Goal: Obtain resource: Obtain resource

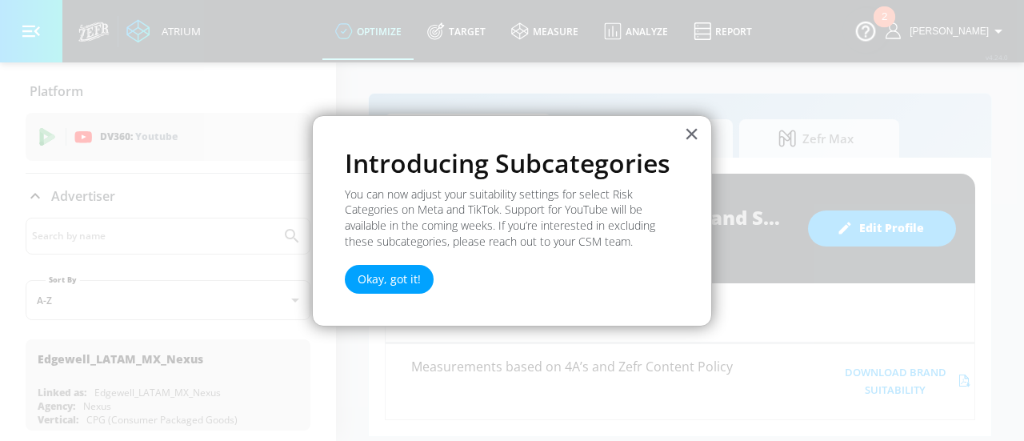
click at [701, 136] on div "× Introducing Subcategories You can now adjust your suitability settings for se…" at bounding box center [512, 221] width 400 height 212
click at [689, 133] on button "×" at bounding box center [691, 134] width 15 height 26
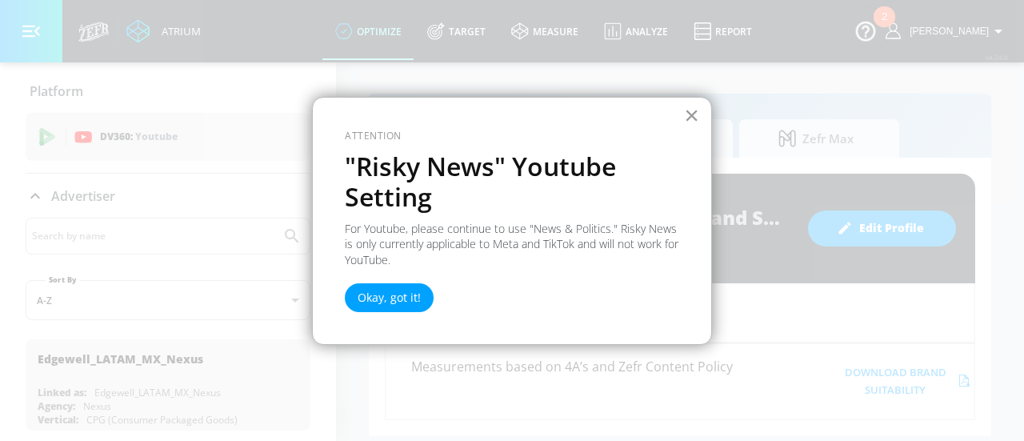
click at [687, 110] on button "×" at bounding box center [691, 115] width 15 height 26
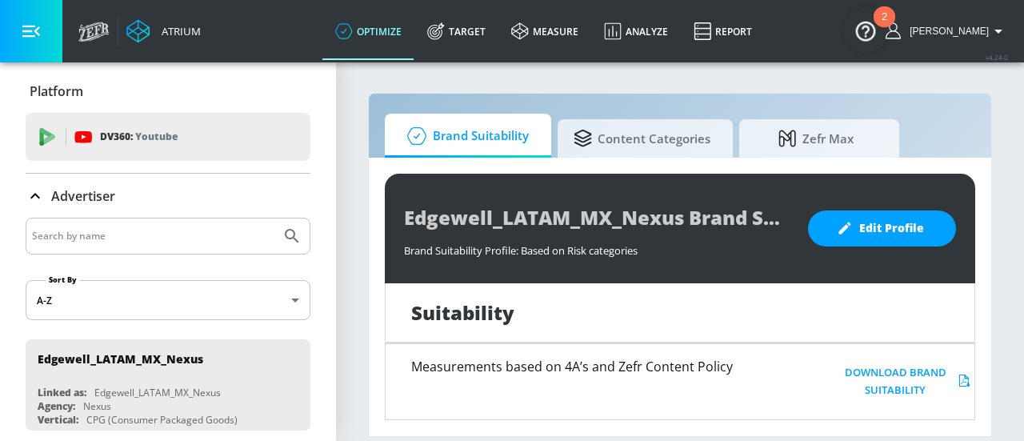
click at [1009, 174] on section "Brand Suitability Content Categories Zefr Max Edgewell_LATAM_MX_Nexus Brand Sui…" at bounding box center [680, 251] width 688 height 380
click at [146, 247] on div at bounding box center [168, 236] width 285 height 37
click at [136, 233] on input "Search by name" at bounding box center [153, 236] width 242 height 21
type input "[PERSON_NAME]"
click at [274, 218] on button "Submit Search" at bounding box center [291, 235] width 35 height 35
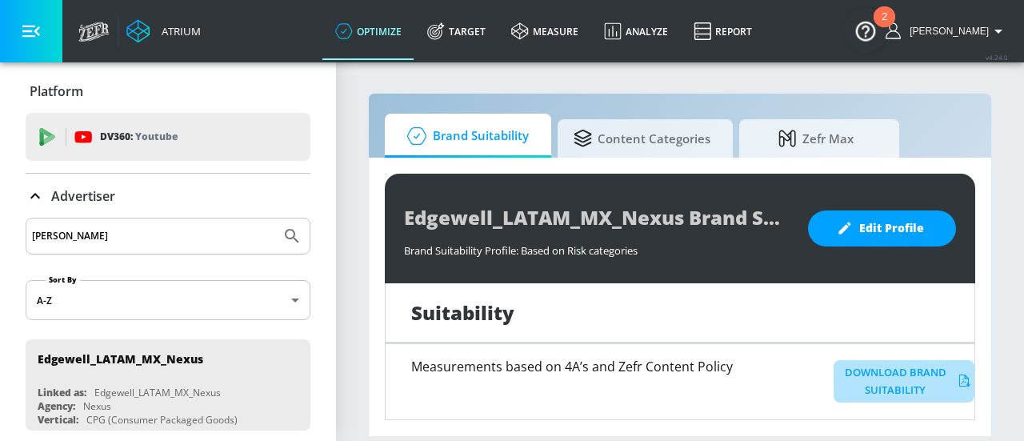
click at [878, 377] on button "Download Brand Suitability" at bounding box center [903, 381] width 141 height 43
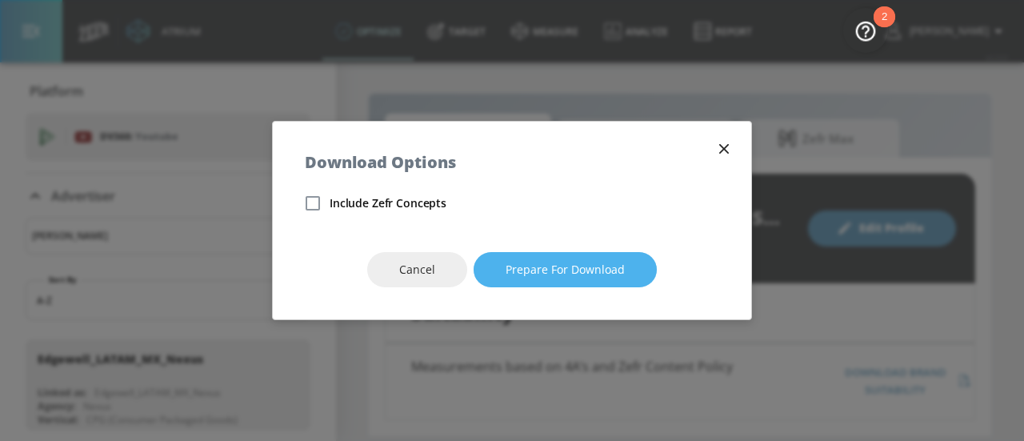
click at [577, 275] on span "Prepare for download" at bounding box center [564, 270] width 119 height 20
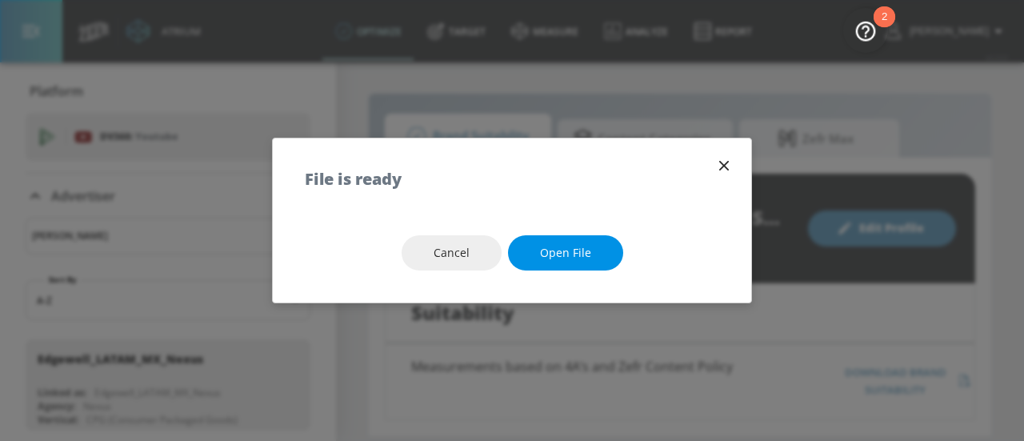
click at [569, 260] on span "Open file" at bounding box center [565, 253] width 51 height 20
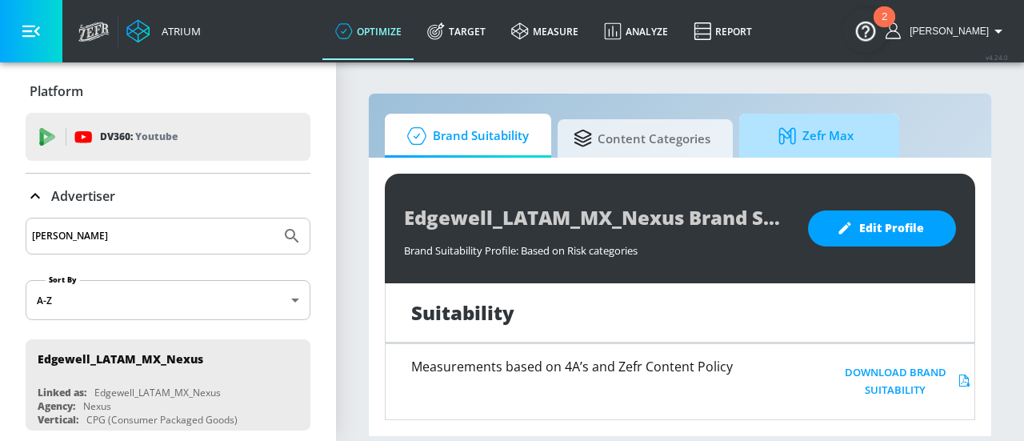
click at [789, 149] on span "Zefr Max" at bounding box center [816, 136] width 122 height 38
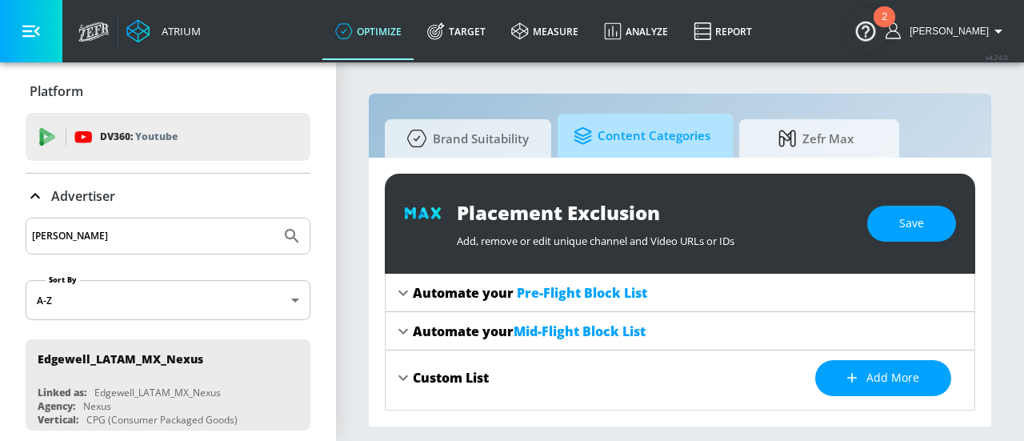
click at [689, 135] on span "Content Categories" at bounding box center [641, 136] width 137 height 38
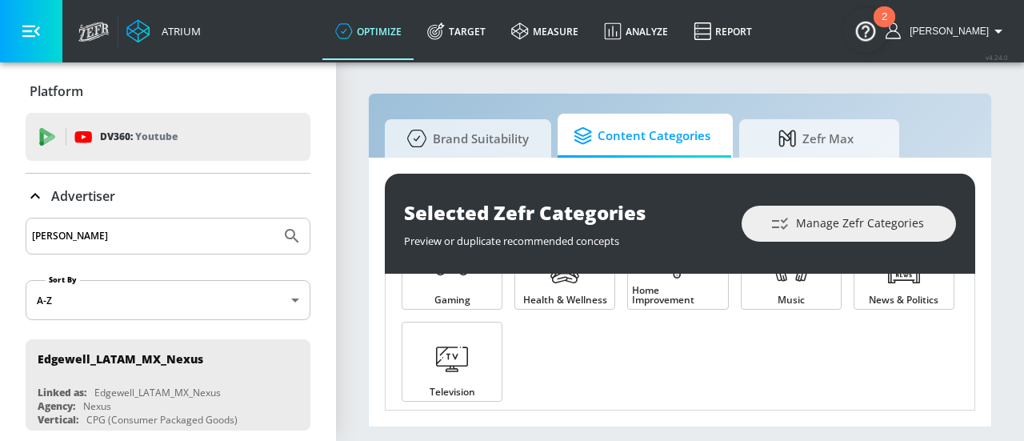
scroll to position [156, 0]
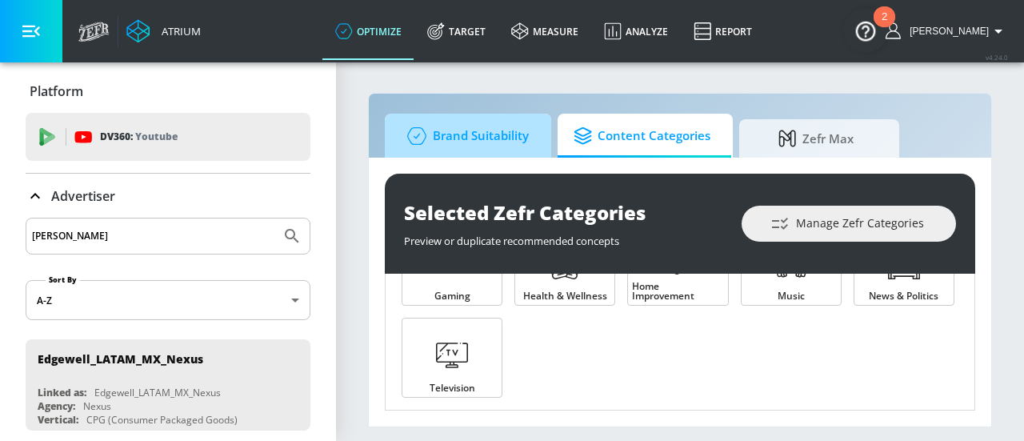
click at [475, 143] on span "Brand Suitability" at bounding box center [465, 136] width 128 height 38
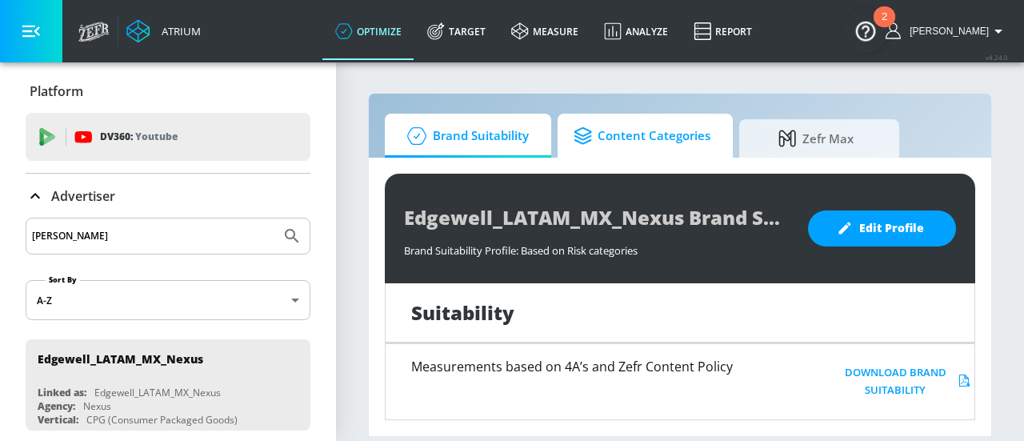
click at [608, 146] on span "Content Categories" at bounding box center [641, 136] width 137 height 38
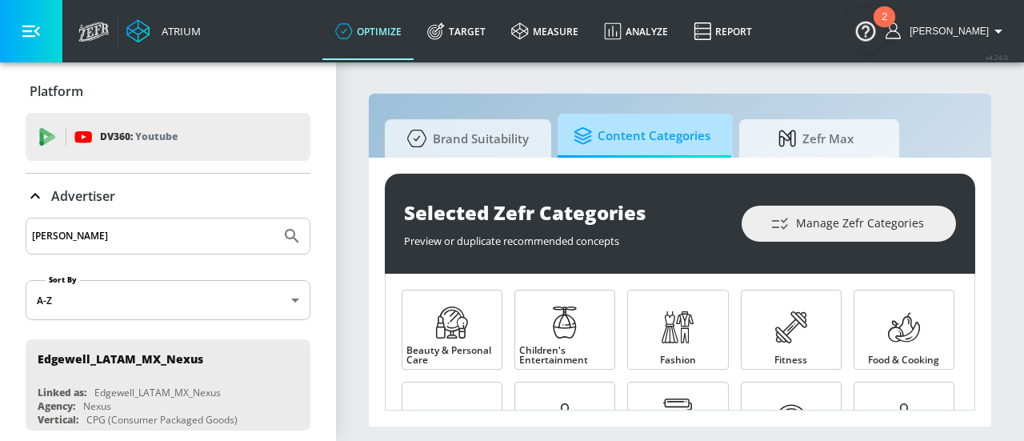
click at [608, 146] on span "Content Categories" at bounding box center [641, 136] width 137 height 38
